Goal: Information Seeking & Learning: Learn about a topic

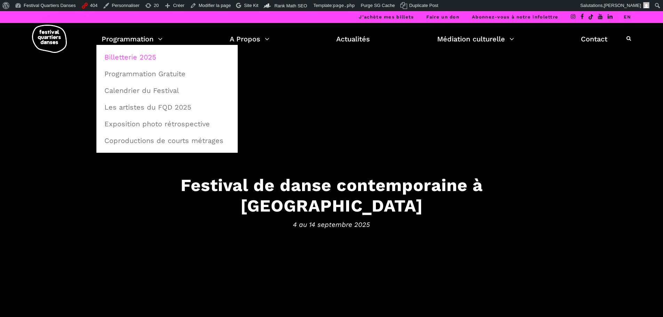
click at [130, 59] on link "Billetterie 2025" at bounding box center [167, 57] width 134 height 16
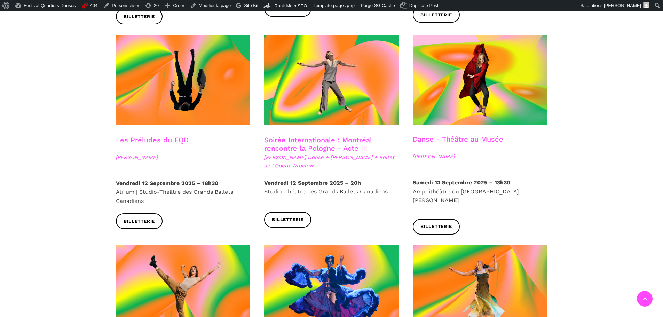
scroll to position [813, 0]
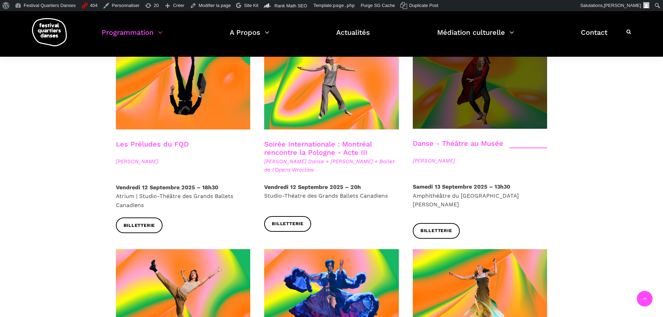
click at [477, 106] on span at bounding box center [480, 84] width 135 height 90
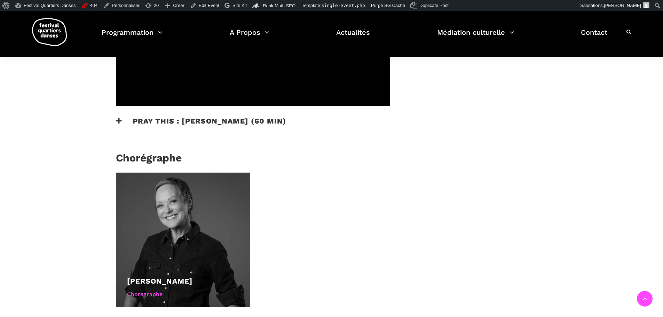
scroll to position [348, 0]
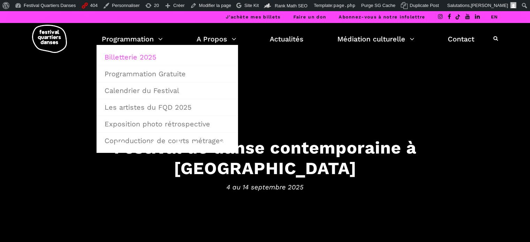
click at [132, 55] on link "Billetterie 2025" at bounding box center [167, 57] width 134 height 16
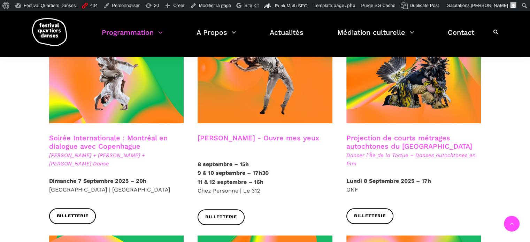
scroll to position [418, 0]
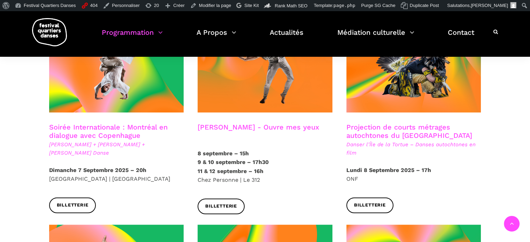
click at [405, 123] on h3 "Projection de courts métrages autochtones du Québec" at bounding box center [413, 131] width 135 height 17
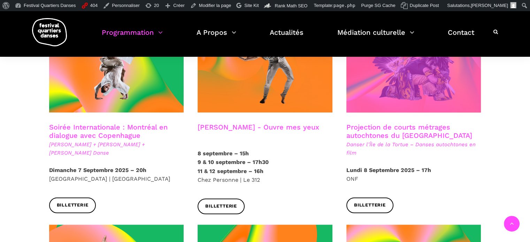
click at [399, 85] on span at bounding box center [413, 67] width 135 height 90
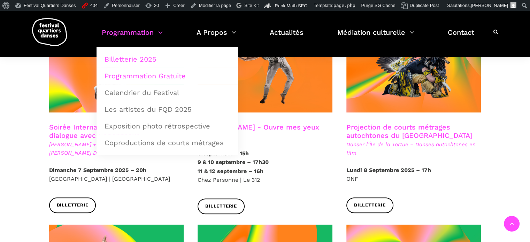
click at [140, 73] on link "Programmation Gratuite" at bounding box center [167, 76] width 134 height 16
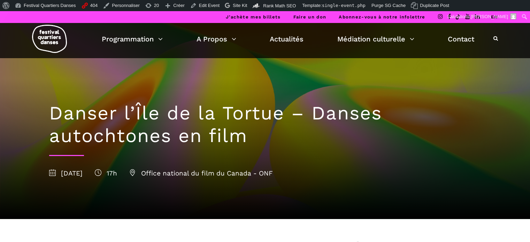
scroll to position [35, 0]
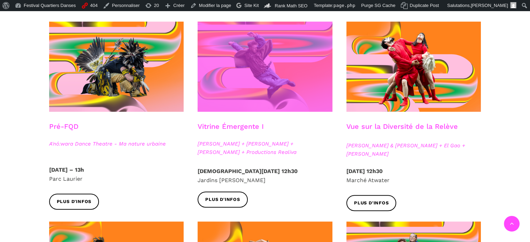
click at [296, 85] on span at bounding box center [264, 67] width 135 height 90
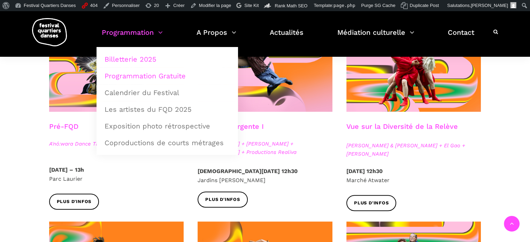
click at [149, 59] on link "Billetterie 2025" at bounding box center [167, 59] width 134 height 16
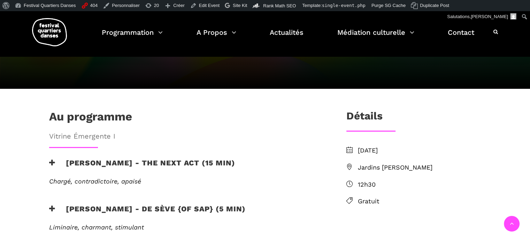
scroll to position [139, 0]
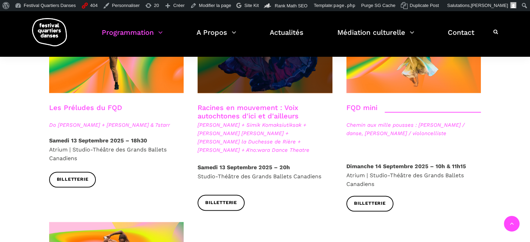
scroll to position [987, 0]
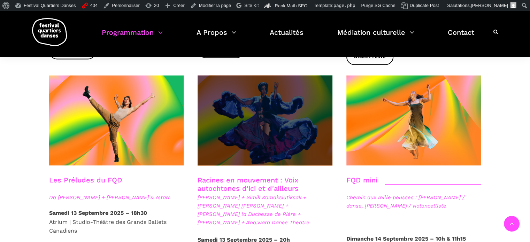
click at [225, 137] on span at bounding box center [264, 120] width 135 height 90
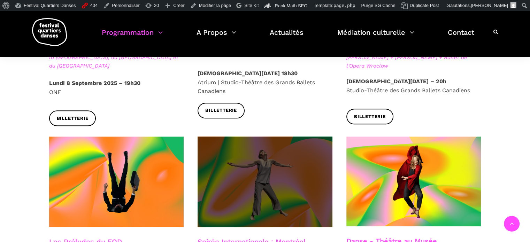
scroll to position [778, 0]
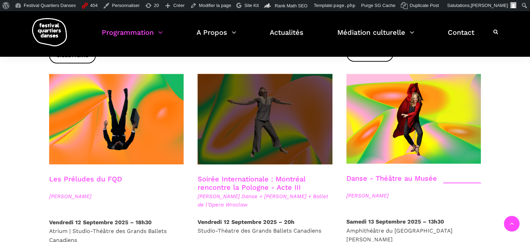
click at [245, 138] on span at bounding box center [264, 119] width 135 height 90
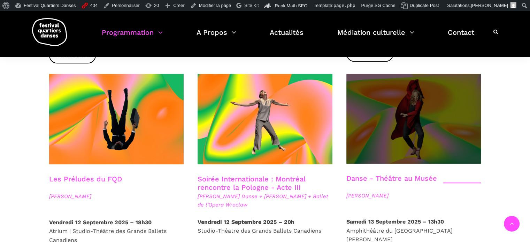
click at [374, 102] on span at bounding box center [413, 119] width 135 height 90
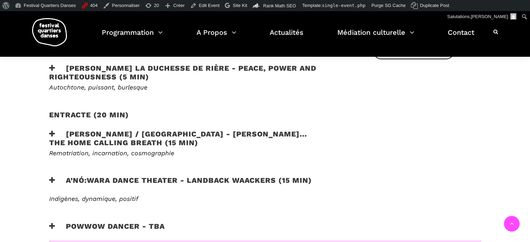
scroll to position [383, 0]
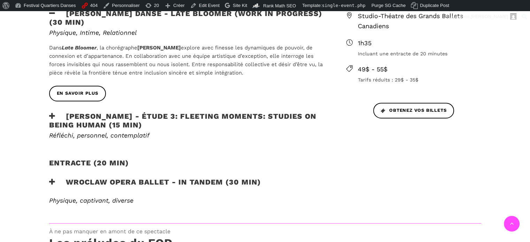
click at [180, 121] on h3 "[PERSON_NAME] - Étude 3: Fleeting moments: studies on being human (15 min)" at bounding box center [186, 120] width 274 height 17
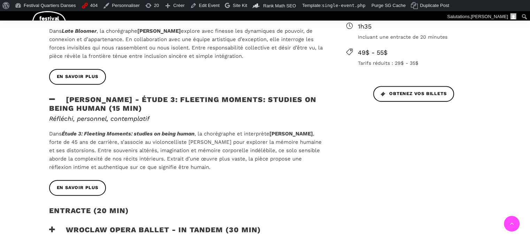
scroll to position [383, 0]
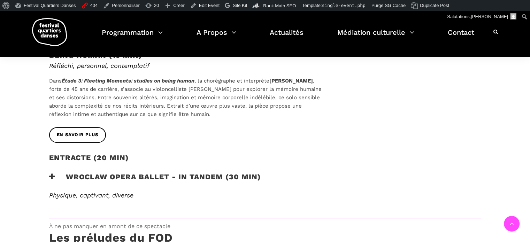
click at [164, 174] on h3 "Wroclaw Opera Ballet - In Tandem (30 min)" at bounding box center [155, 180] width 212 height 17
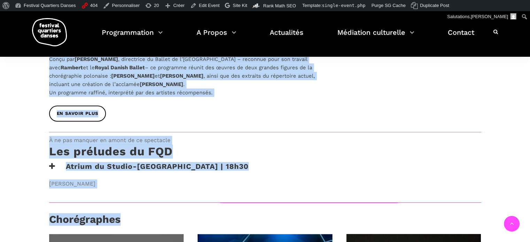
scroll to position [564, 0]
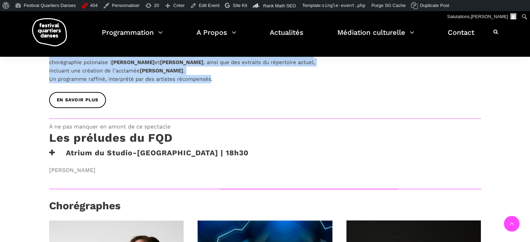
drag, startPoint x: 46, startPoint y: 79, endPoint x: 212, endPoint y: 77, distance: 166.1
copy div "Lore Ipsumd - Sitam 8: Consecte adipisc: elitsed do eiusm tempo (76 inc) Utlabo…"
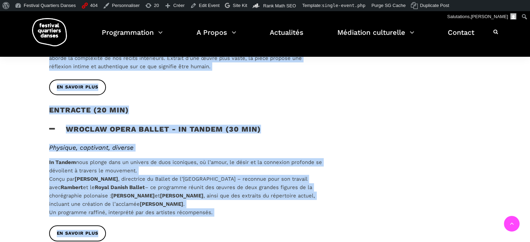
scroll to position [446, 0]
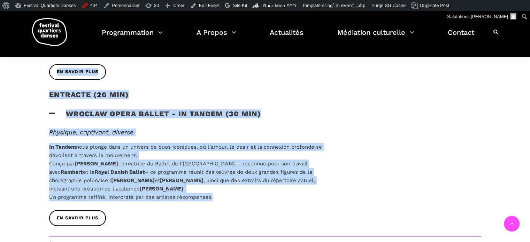
drag, startPoint x: 46, startPoint y: 107, endPoint x: 228, endPoint y: 196, distance: 203.4
click at [228, 196] on div "Soirée internationale polonaise - Acte III Le dernier acte : Montréal brille av…" at bounding box center [186, 26] width 288 height 420
copy div "Hélène Simoneau Danse - Late bloomer (work in progress) (30 min) Physique, Inti…"
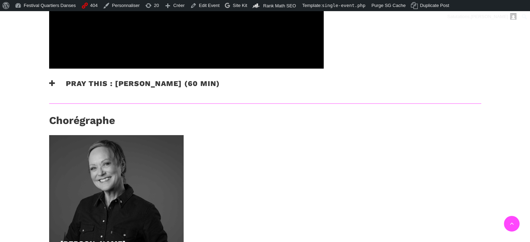
scroll to position [397, 0]
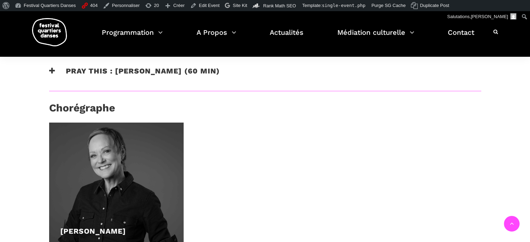
click at [133, 67] on h3 "Pray This : [PERSON_NAME] (60 min)" at bounding box center [134, 75] width 171 height 17
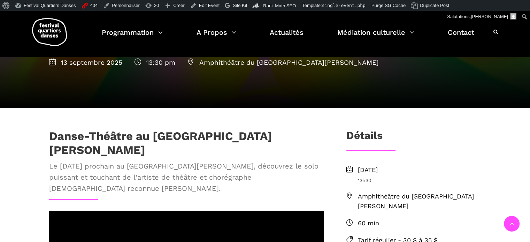
scroll to position [84, 0]
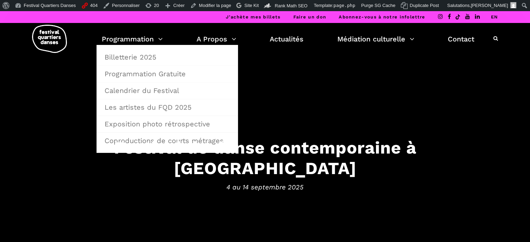
click at [138, 54] on link "Billetterie 2025" at bounding box center [167, 57] width 134 height 16
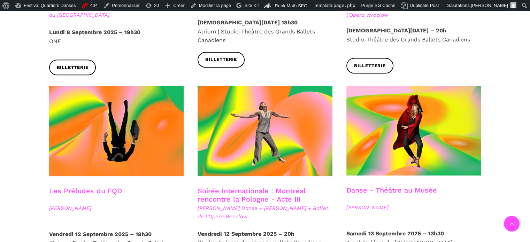
scroll to position [766, 0]
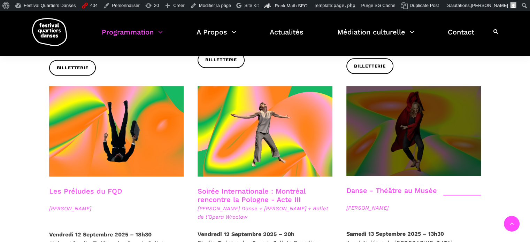
drag, startPoint x: 430, startPoint y: 64, endPoint x: 433, endPoint y: 77, distance: 13.3
click at [430, 65] on div "Billetterie" at bounding box center [413, 71] width 149 height 26
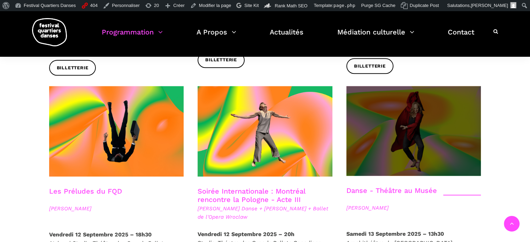
click at [436, 90] on span at bounding box center [413, 131] width 135 height 90
click at [443, 94] on span at bounding box center [413, 131] width 135 height 90
click at [402, 128] on span at bounding box center [413, 131] width 135 height 90
click at [400, 107] on span at bounding box center [413, 131] width 135 height 90
click at [446, 94] on span at bounding box center [413, 131] width 135 height 90
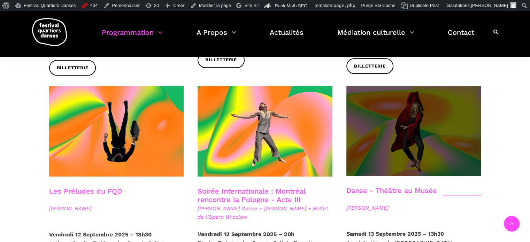
click at [403, 121] on span at bounding box center [413, 131] width 135 height 90
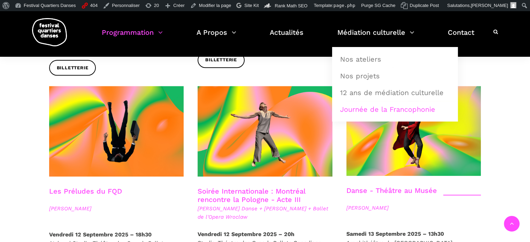
click at [401, 106] on link "Journée de la Francophonie" at bounding box center [395, 109] width 118 height 16
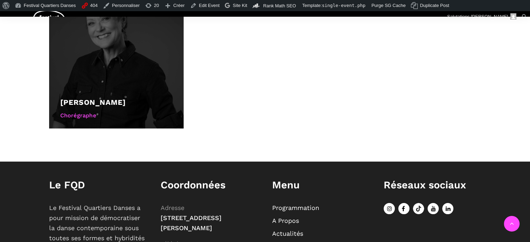
click at [70, 98] on link "[PERSON_NAME]" at bounding box center [92, 102] width 65 height 9
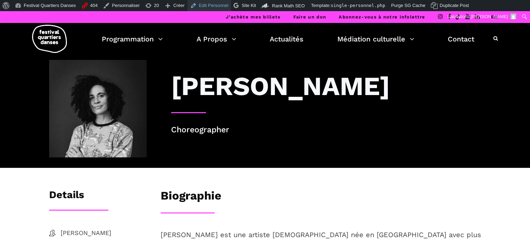
click at [197, 5] on link "Edit Personnel" at bounding box center [209, 5] width 44 height 11
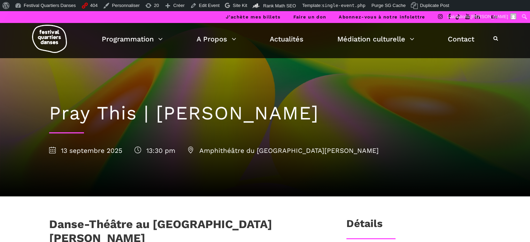
click at [493, 17] on link "EN" at bounding box center [493, 16] width 7 height 5
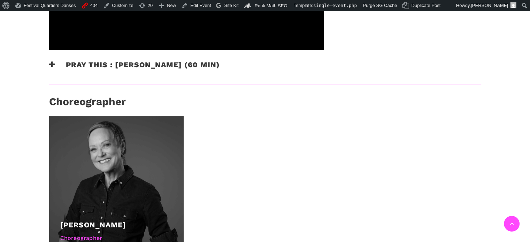
scroll to position [488, 0]
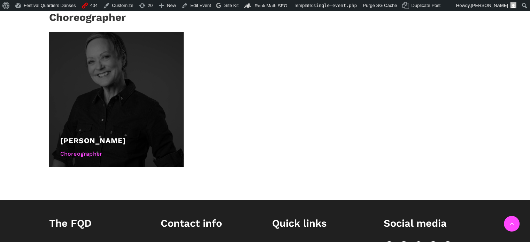
click at [110, 135] on div "[PERSON_NAME]" at bounding box center [116, 141] width 112 height 12
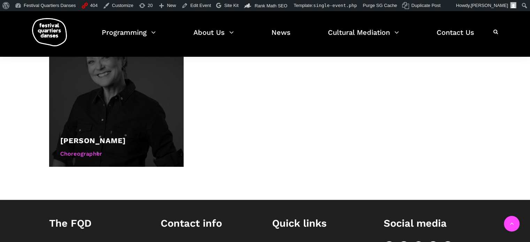
click at [102, 136] on link "[PERSON_NAME]" at bounding box center [92, 140] width 65 height 9
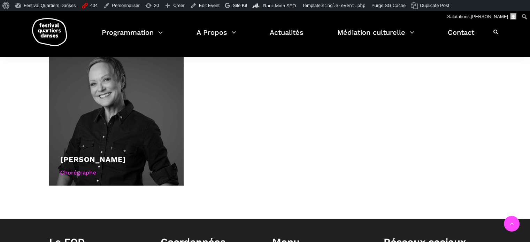
scroll to position [453, 0]
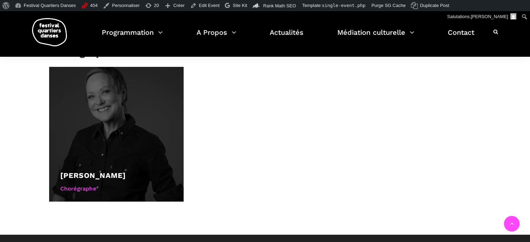
click at [98, 171] on link "[PERSON_NAME]" at bounding box center [92, 175] width 65 height 9
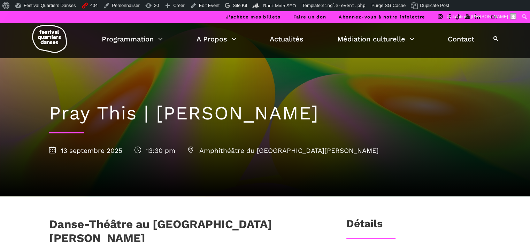
click at [493, 16] on link "EN" at bounding box center [493, 16] width 7 height 5
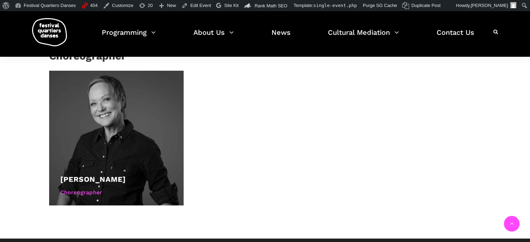
scroll to position [453, 0]
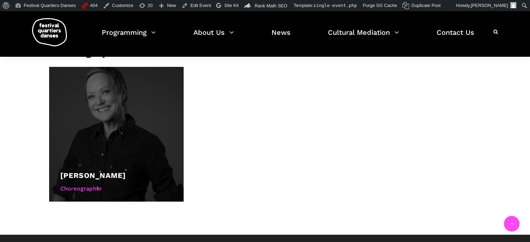
click at [85, 171] on link "[PERSON_NAME]" at bounding box center [92, 175] width 65 height 9
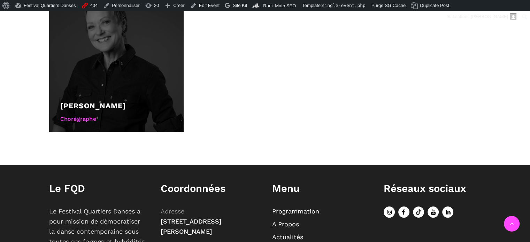
click at [93, 101] on link "[PERSON_NAME]" at bounding box center [92, 105] width 65 height 9
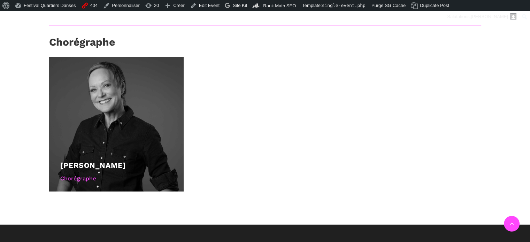
scroll to position [431, 0]
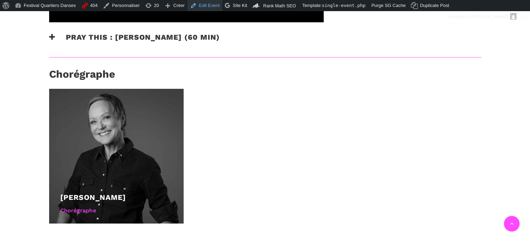
click at [201, 6] on link "Edit Event" at bounding box center [204, 5] width 35 height 11
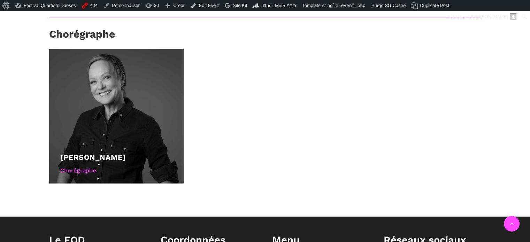
scroll to position [557, 0]
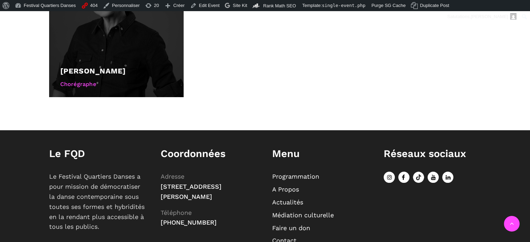
click at [95, 67] on link "[PERSON_NAME]" at bounding box center [92, 71] width 65 height 9
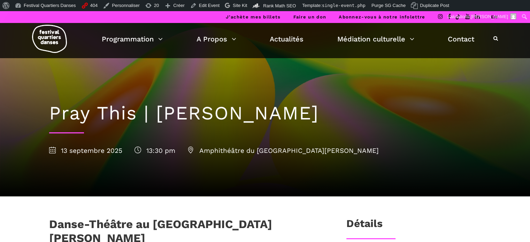
click at [492, 14] on li "EN" at bounding box center [493, 17] width 7 height 12
click at [493, 17] on link "EN" at bounding box center [493, 16] width 7 height 5
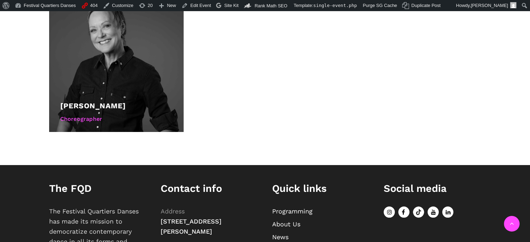
scroll to position [600, 0]
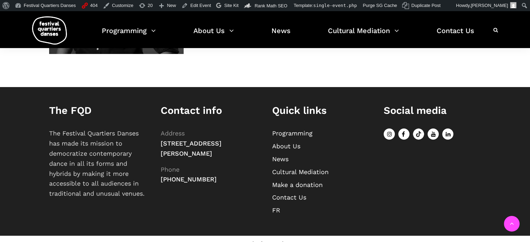
click at [78, 20] on div at bounding box center [67, 30] width 70 height 42
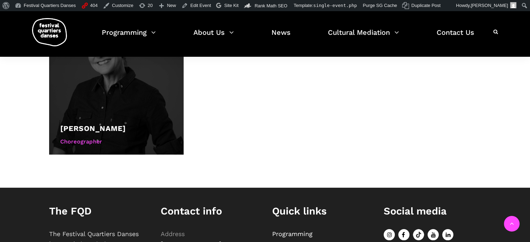
scroll to position [496, 0]
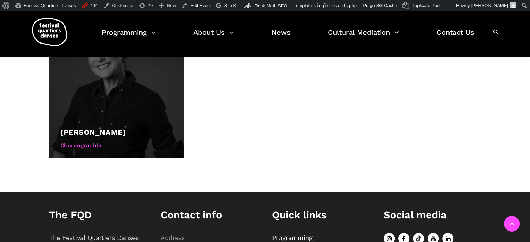
click at [102, 127] on div "[PERSON_NAME]" at bounding box center [116, 132] width 112 height 12
click at [102, 128] on link "Denise Clarke" at bounding box center [92, 132] width 65 height 9
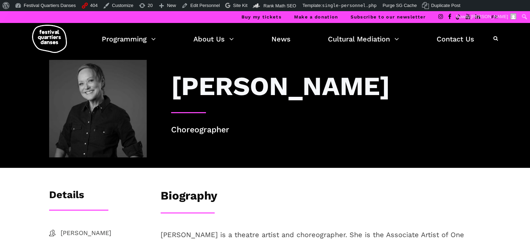
click at [495, 15] on link "FR" at bounding box center [494, 16] width 7 height 5
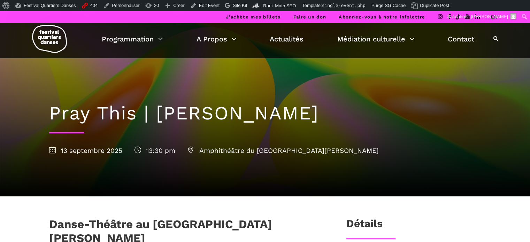
click at [496, 15] on link "EN" at bounding box center [493, 16] width 7 height 5
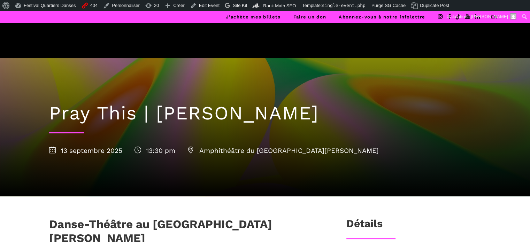
scroll to position [134, 0]
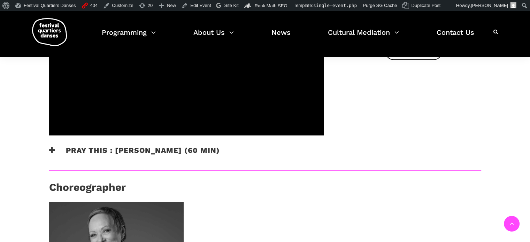
scroll to position [418, 0]
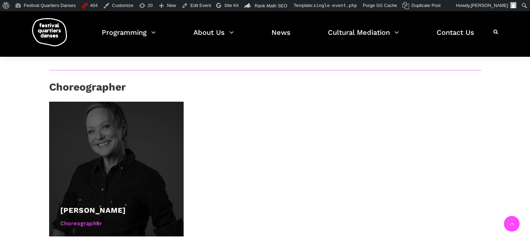
click at [101, 206] on link "[PERSON_NAME]" at bounding box center [92, 210] width 65 height 9
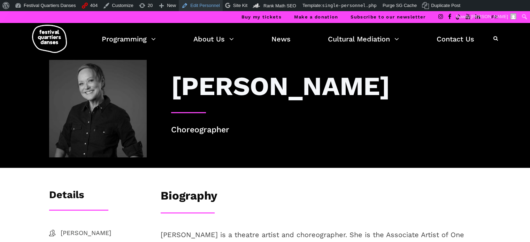
click at [189, 6] on link "Edit Personnel" at bounding box center [201, 5] width 44 height 11
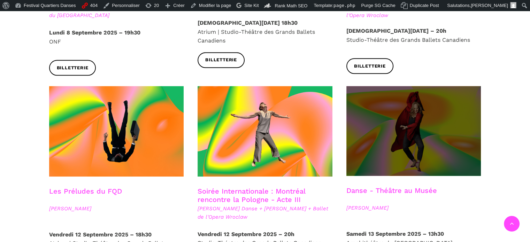
scroll to position [766, 0]
click at [415, 123] on span at bounding box center [413, 131] width 135 height 90
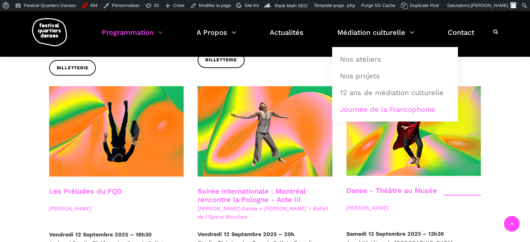
click at [354, 112] on link "Journée de la Francophonie" at bounding box center [395, 109] width 118 height 16
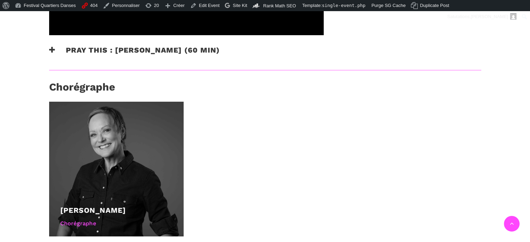
scroll to position [453, 0]
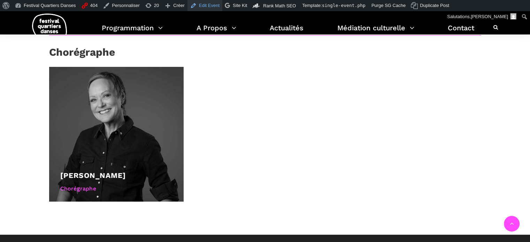
click at [190, 9] on link "Edit Event" at bounding box center [204, 5] width 35 height 11
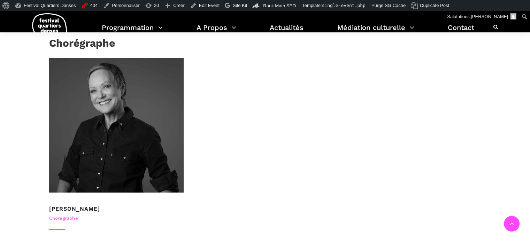
scroll to position [453, 0]
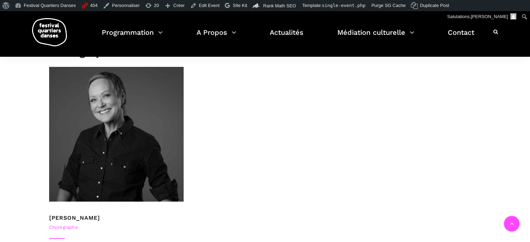
click at [77, 215] on link "Denise Clarke" at bounding box center [74, 218] width 51 height 7
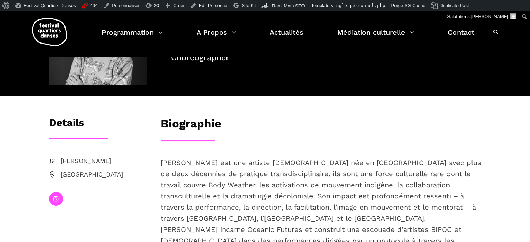
scroll to position [37, 0]
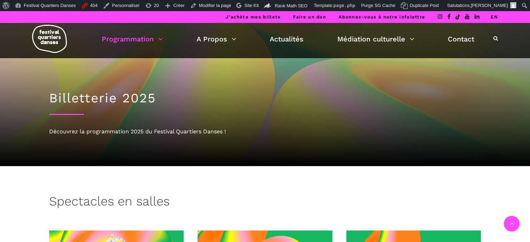
scroll to position [766, 0]
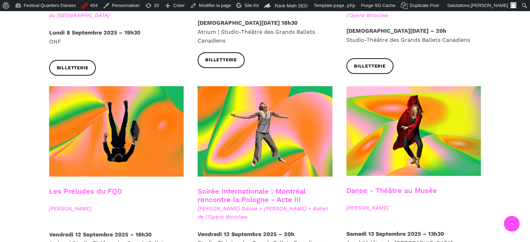
click at [410, 136] on span at bounding box center [413, 131] width 135 height 90
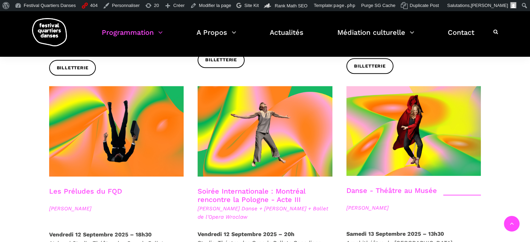
scroll to position [0, 0]
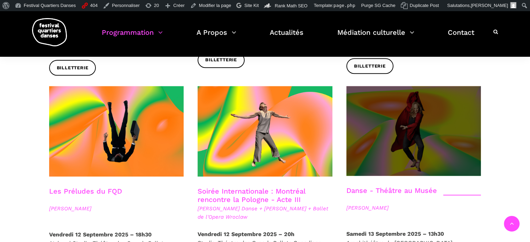
click at [401, 135] on span at bounding box center [413, 131] width 135 height 90
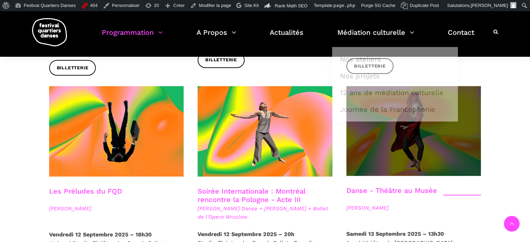
click at [405, 143] on span at bounding box center [413, 131] width 135 height 90
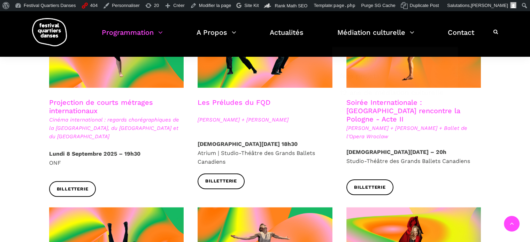
scroll to position [697, 0]
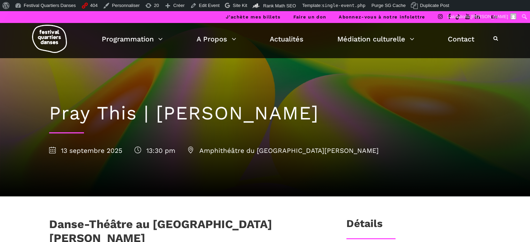
click at [493, 16] on link "EN" at bounding box center [493, 16] width 7 height 5
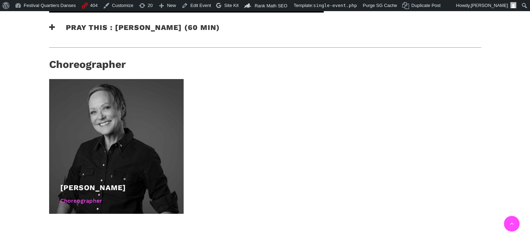
scroll to position [453, 0]
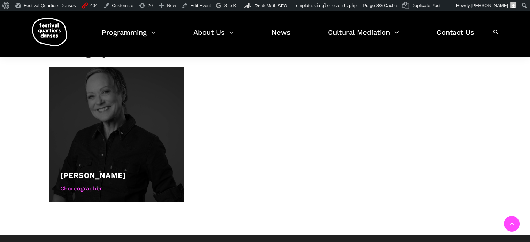
click at [99, 171] on link "[PERSON_NAME]" at bounding box center [92, 175] width 65 height 9
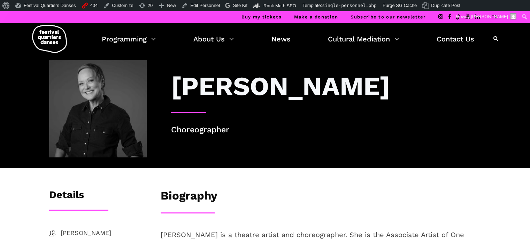
click at [496, 15] on link "FR" at bounding box center [494, 16] width 7 height 5
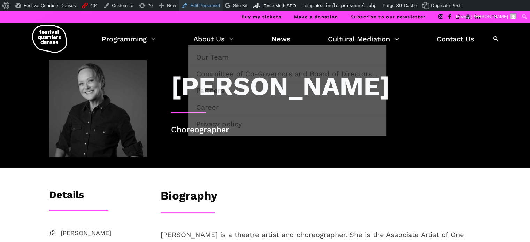
click at [192, 5] on link "Edit Personnel" at bounding box center [201, 5] width 44 height 11
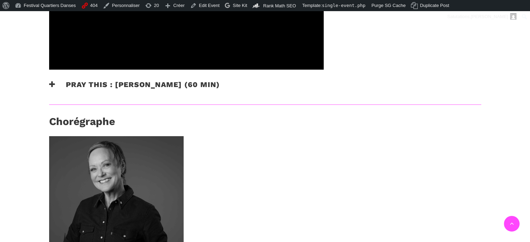
scroll to position [383, 0]
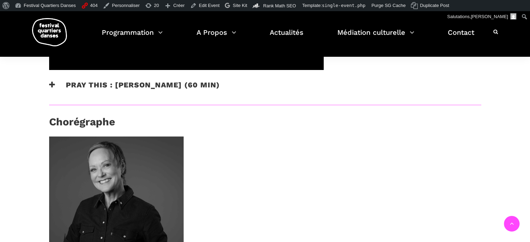
click at [173, 80] on h3 "Pray This : Denise Clarke (60 min)" at bounding box center [134, 88] width 171 height 17
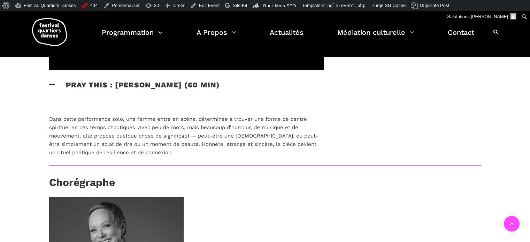
click at [173, 80] on h3 "Pray This : [PERSON_NAME] (60 min)" at bounding box center [134, 88] width 171 height 17
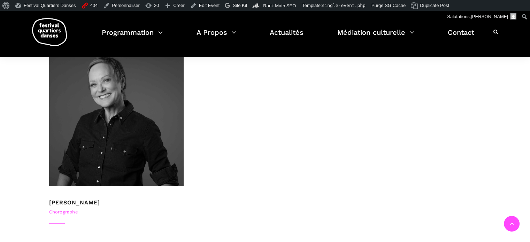
scroll to position [488, 0]
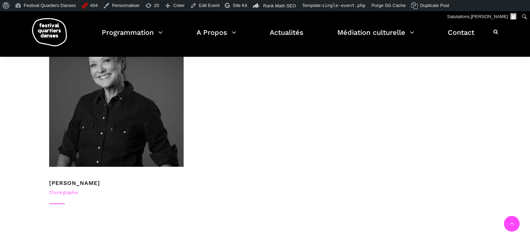
click at [56, 180] on link "[PERSON_NAME]" at bounding box center [74, 183] width 51 height 7
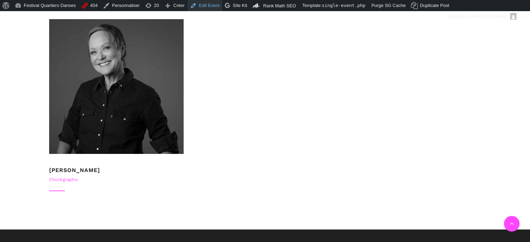
click at [196, 9] on link "Edit Event" at bounding box center [204, 5] width 35 height 11
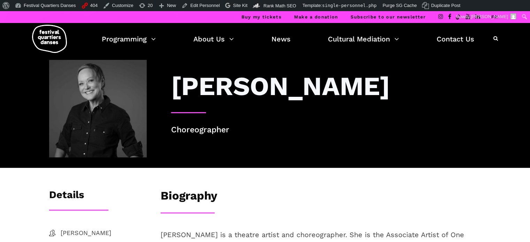
click at [494, 18] on link "FR" at bounding box center [494, 16] width 7 height 5
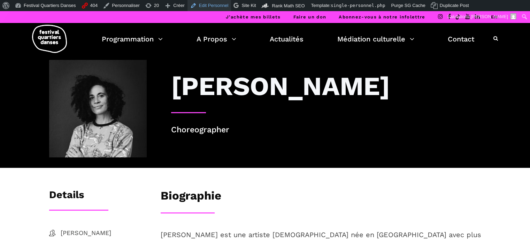
click at [208, 4] on link "Edit Personnel" at bounding box center [209, 5] width 44 height 11
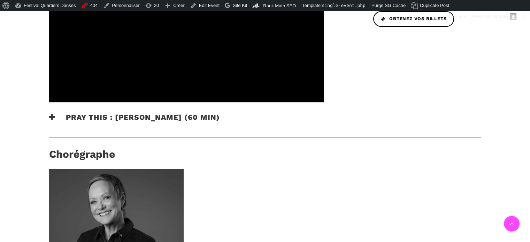
scroll to position [488, 0]
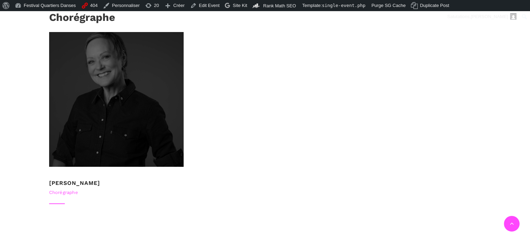
click at [97, 145] on div at bounding box center [116, 99] width 135 height 135
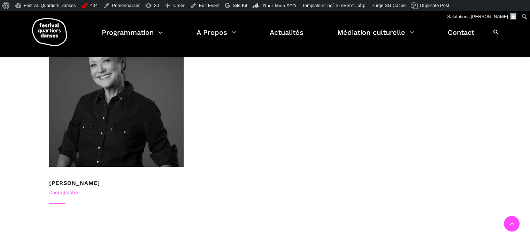
click at [68, 180] on link "[PERSON_NAME]" at bounding box center [74, 183] width 51 height 7
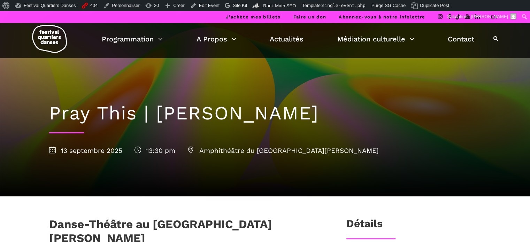
click at [495, 15] on link "EN" at bounding box center [493, 16] width 7 height 5
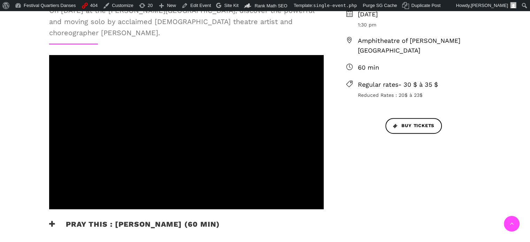
scroll to position [488, 0]
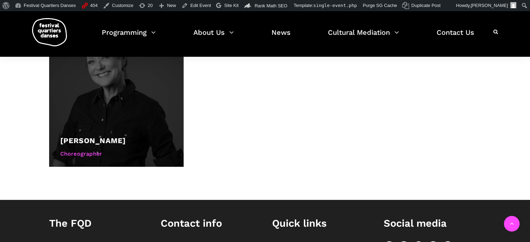
click at [87, 136] on link "[PERSON_NAME]" at bounding box center [92, 140] width 65 height 9
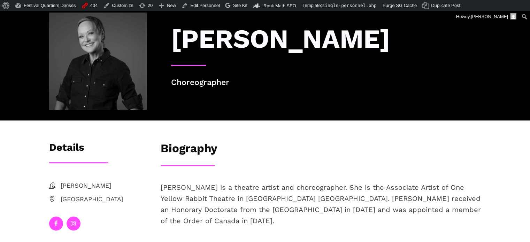
scroll to position [139, 0]
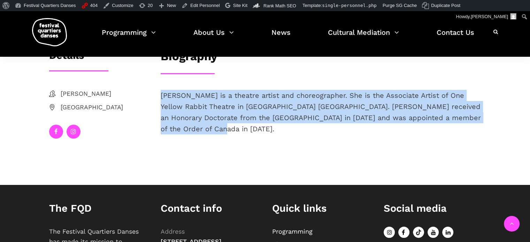
drag, startPoint x: 160, startPoint y: 95, endPoint x: 207, endPoint y: 130, distance: 58.2
click at [207, 130] on p "Denise Clarke is a theatre artist and choreographer. She is the Associate Artis…" at bounding box center [321, 112] width 320 height 45
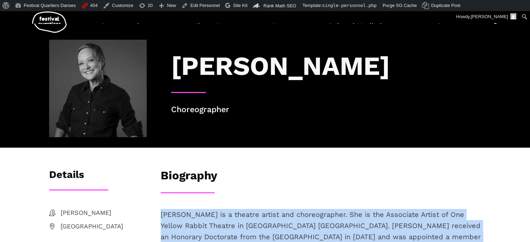
scroll to position [0, 0]
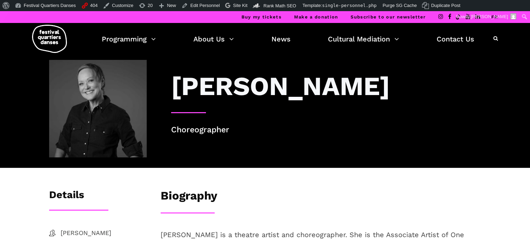
drag, startPoint x: 493, startPoint y: 18, endPoint x: 491, endPoint y: 28, distance: 10.7
click at [493, 18] on link "FR" at bounding box center [494, 16] width 7 height 5
click at [195, 3] on link "Edit Personnel" at bounding box center [201, 5] width 44 height 11
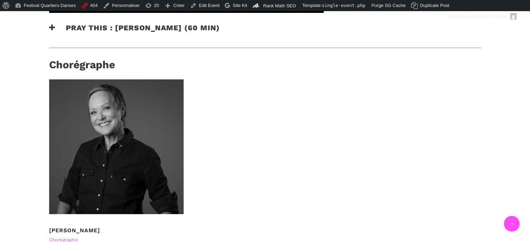
scroll to position [430, 0]
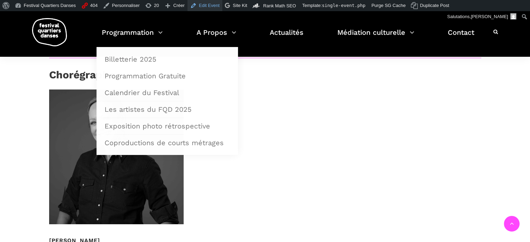
click at [191, 8] on link "Edit Event" at bounding box center [204, 5] width 35 height 11
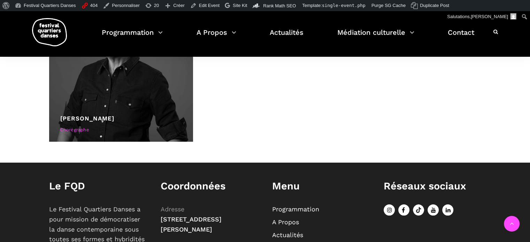
scroll to position [522, 0]
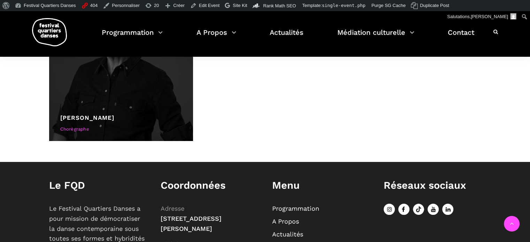
click at [88, 114] on link "Denise Clarke" at bounding box center [87, 117] width 54 height 7
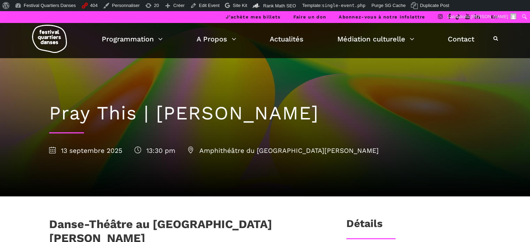
click at [493, 15] on link "EN" at bounding box center [493, 16] width 7 height 5
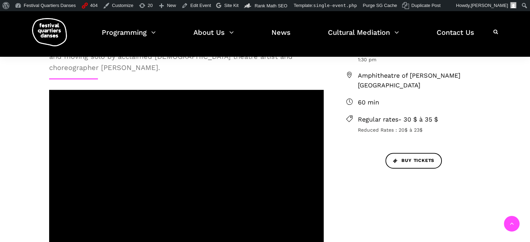
scroll to position [453, 0]
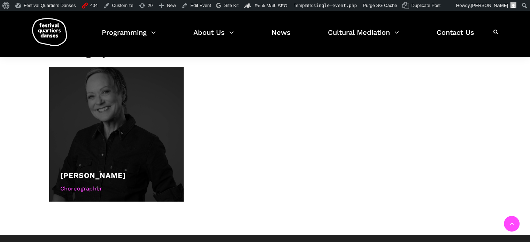
click at [99, 171] on link "[PERSON_NAME]" at bounding box center [92, 175] width 65 height 9
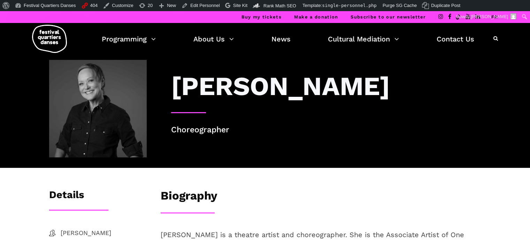
click at [493, 16] on link "FR" at bounding box center [494, 16] width 7 height 5
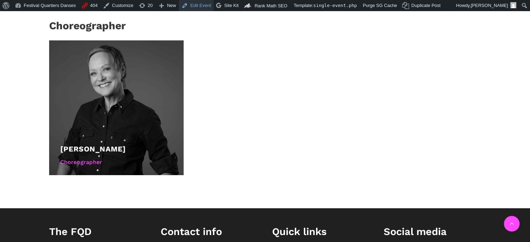
scroll to position [453, 0]
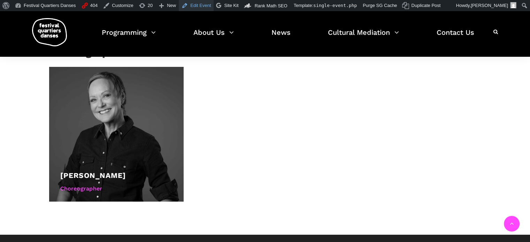
click at [191, 7] on link "Edit Event" at bounding box center [196, 5] width 35 height 11
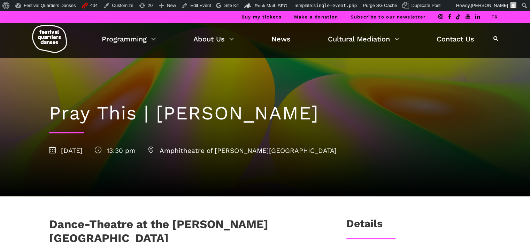
click at [496, 16] on link "FR" at bounding box center [494, 16] width 7 height 5
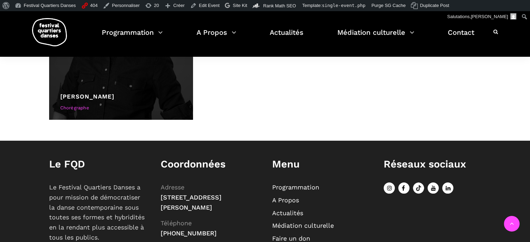
scroll to position [488, 0]
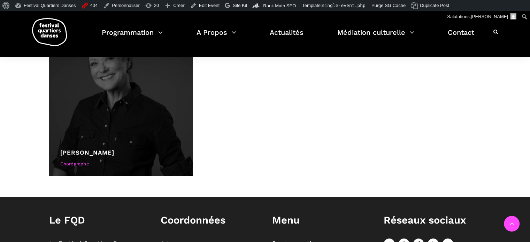
click at [85, 148] on div "[PERSON_NAME]" at bounding box center [121, 152] width 122 height 9
click at [85, 149] on link "[PERSON_NAME]" at bounding box center [87, 152] width 54 height 7
